Goal: Task Accomplishment & Management: Use online tool/utility

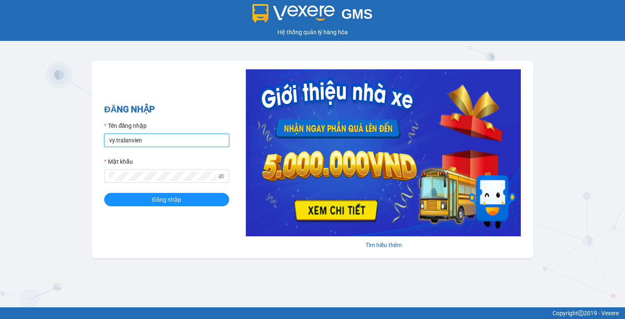
click at [164, 135] on input "vy.tralanvien" at bounding box center [166, 139] width 125 height 13
type input "tu.tralanvien"
click at [104, 193] on button "Đăng nhập" at bounding box center [166, 199] width 125 height 13
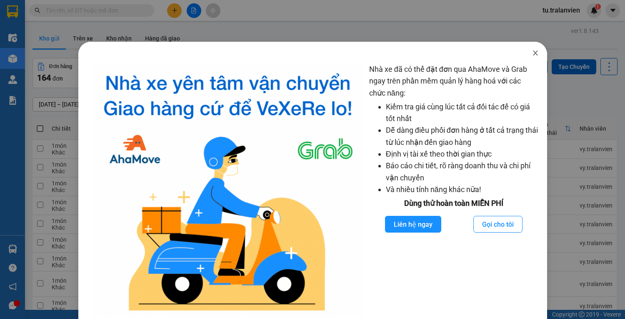
click at [532, 57] on span "Close" at bounding box center [535, 53] width 23 height 23
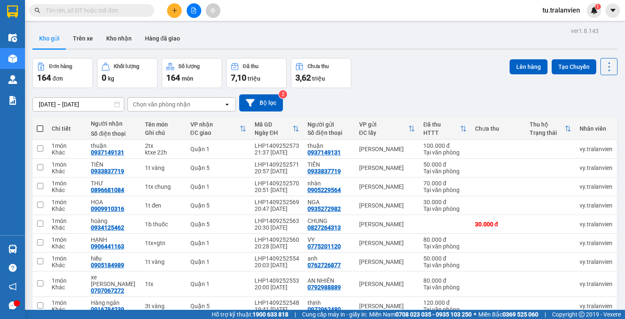
click at [87, 10] on input "text" at bounding box center [95, 10] width 98 height 9
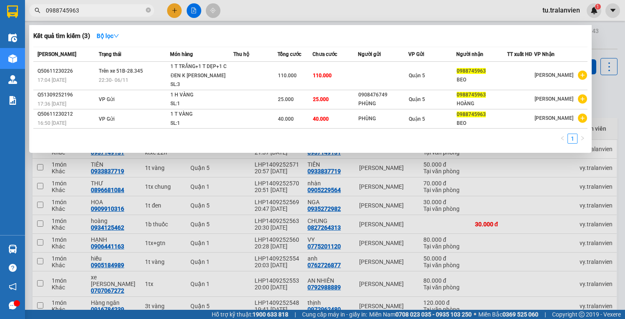
type input "0988745963"
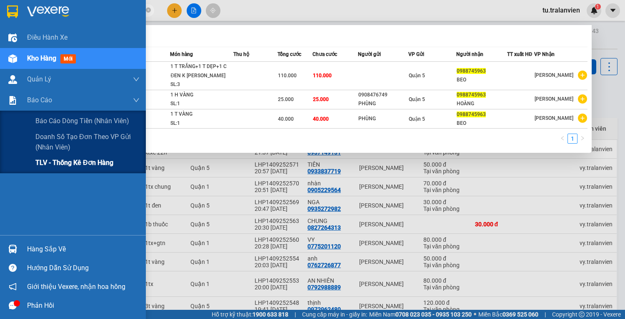
click at [46, 162] on span "TLV - Thống kê đơn hàng" at bounding box center [74, 162] width 78 height 10
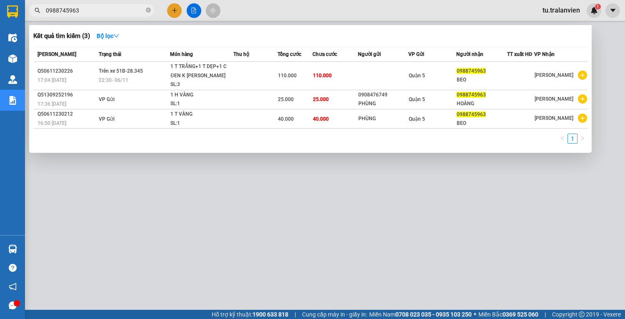
click at [288, 189] on div at bounding box center [312, 159] width 625 height 319
